Goal: Task Accomplishment & Management: Use online tool/utility

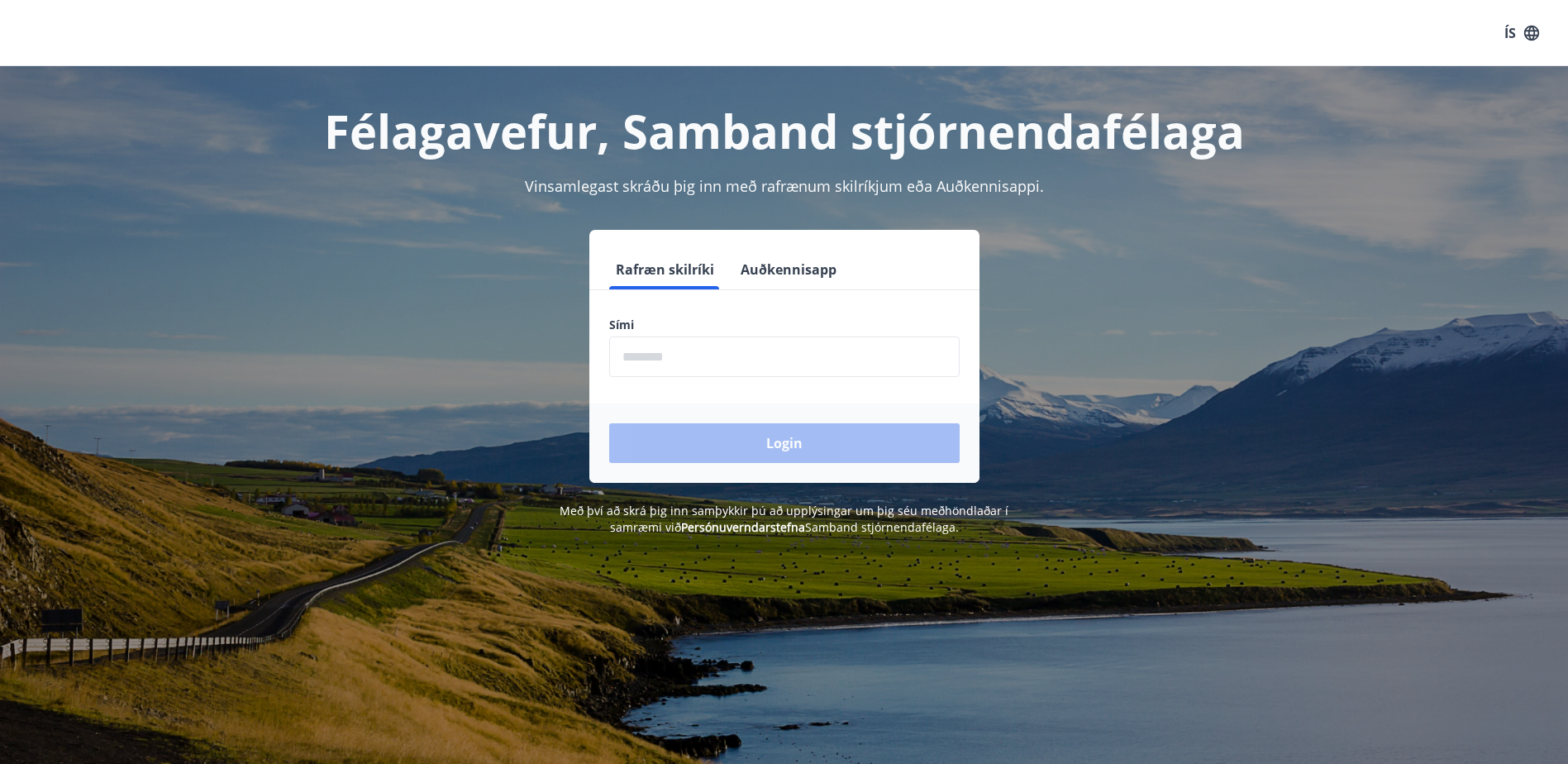
click at [756, 361] on input "phone" at bounding box center [784, 356] width 351 height 40
type input "********"
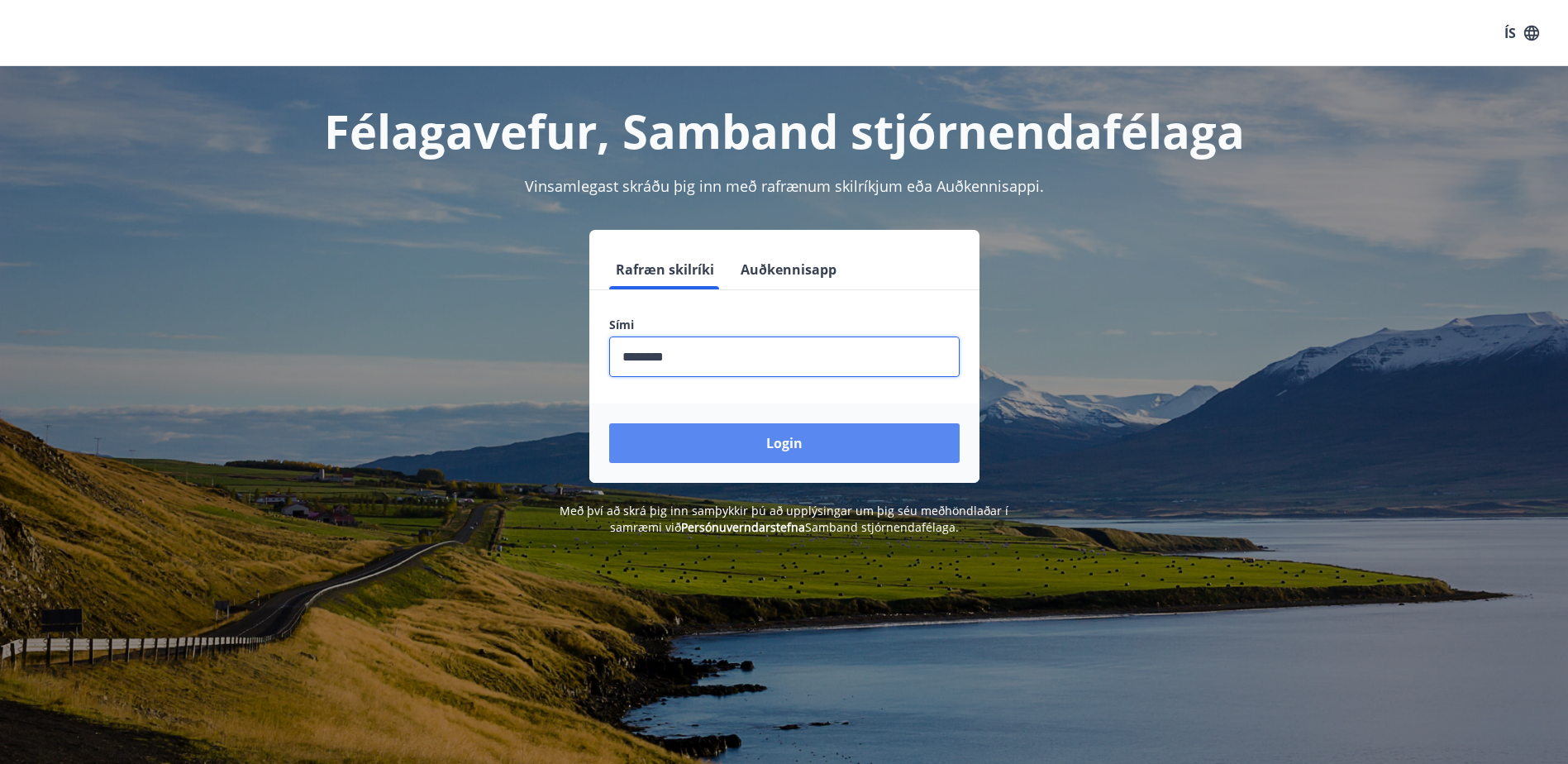
click at [766, 445] on button "Login" at bounding box center [784, 443] width 351 height 39
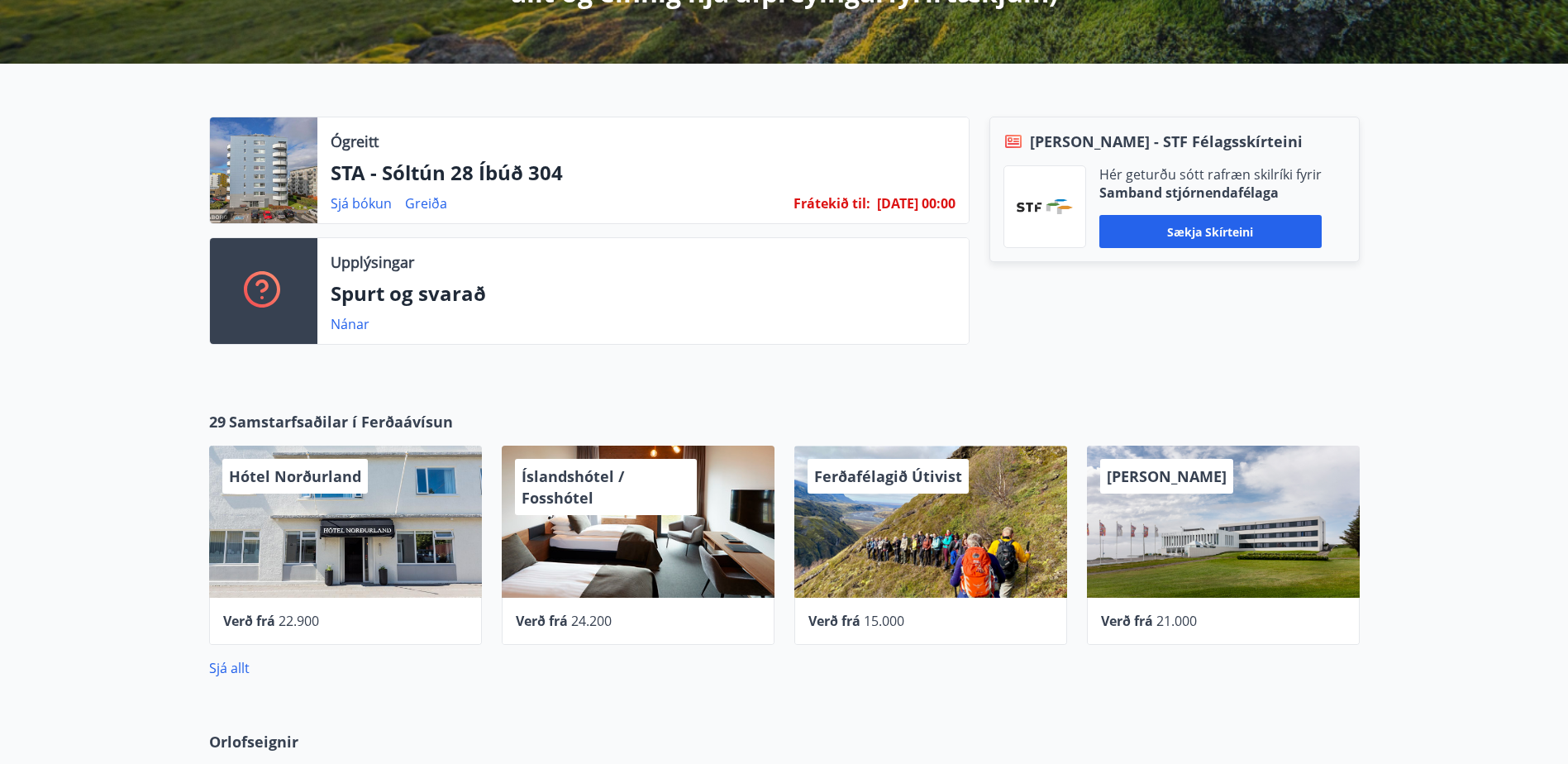
scroll to position [496, 0]
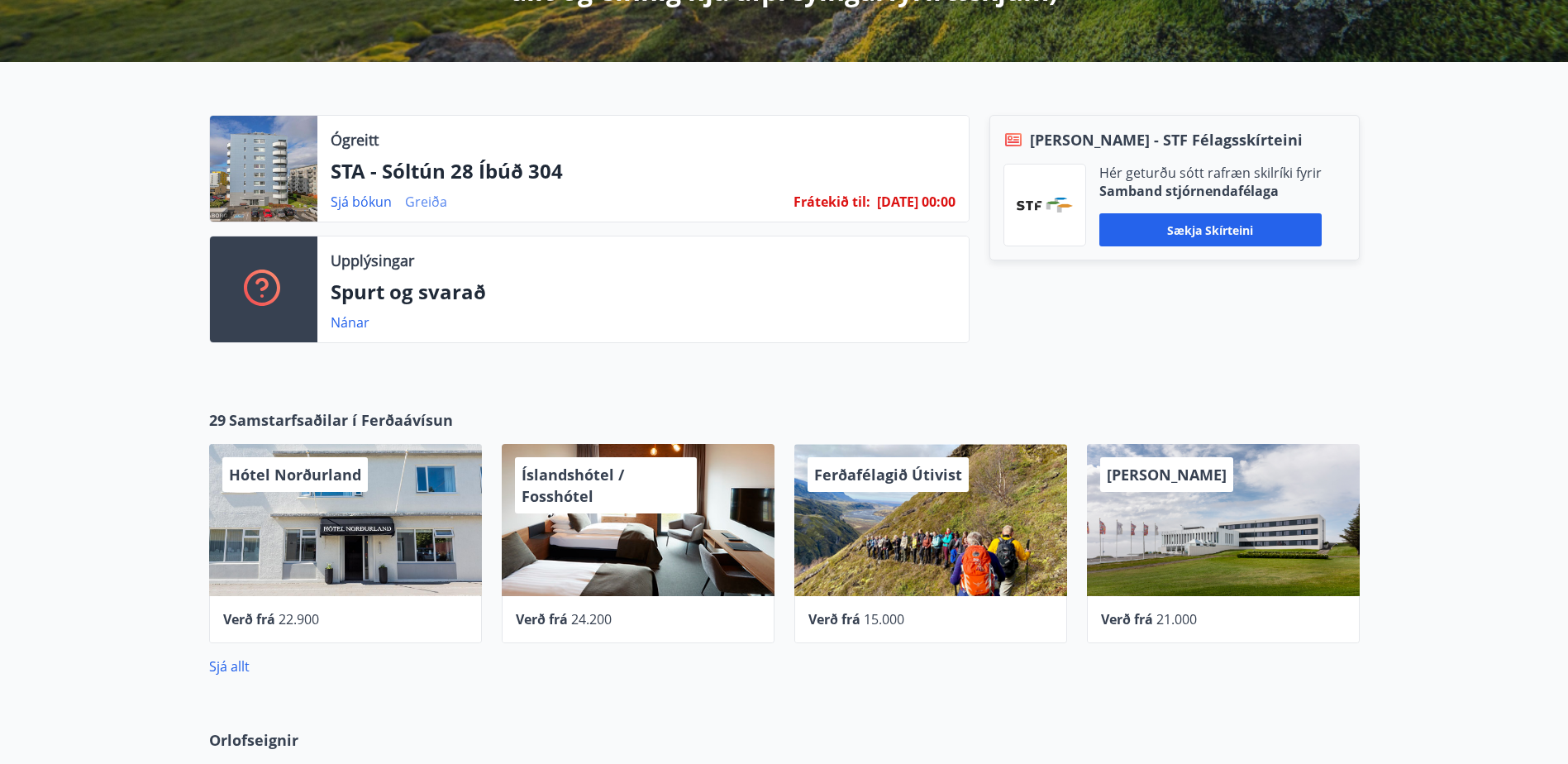
click at [433, 205] on link "Greiða" at bounding box center [426, 202] width 42 height 18
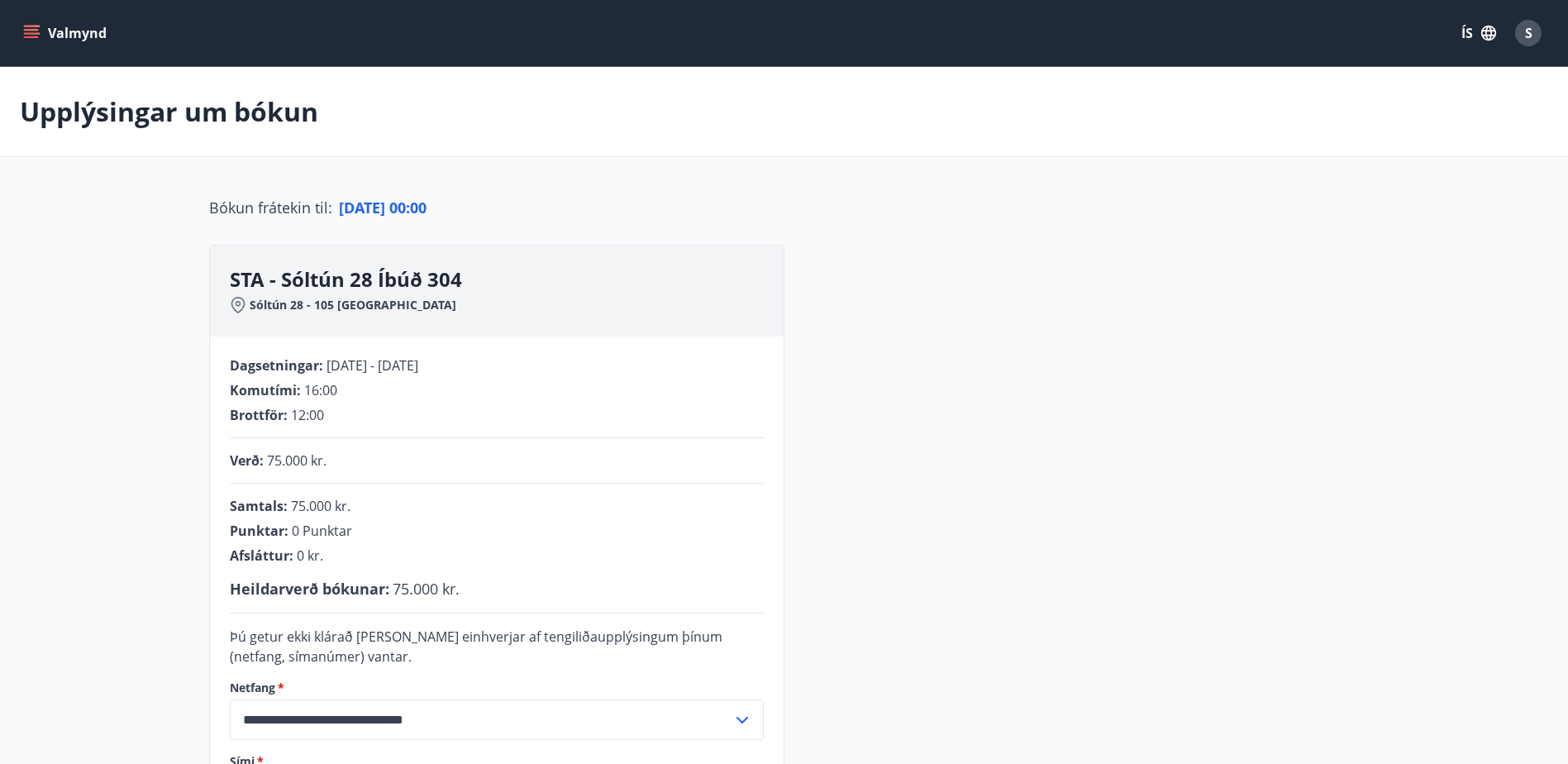
scroll to position [330, 0]
